Goal: Task Accomplishment & Management: Use online tool/utility

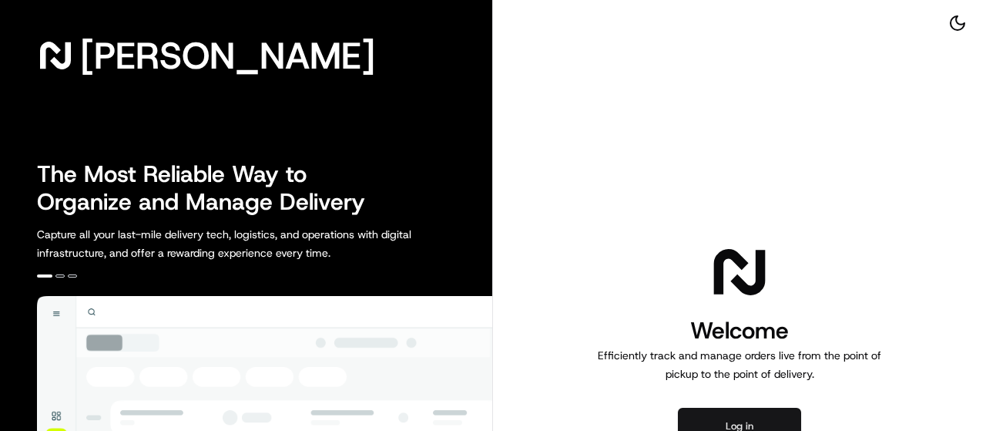
click at [749, 417] on button "Log in" at bounding box center [739, 426] width 123 height 37
